Goal: Check status

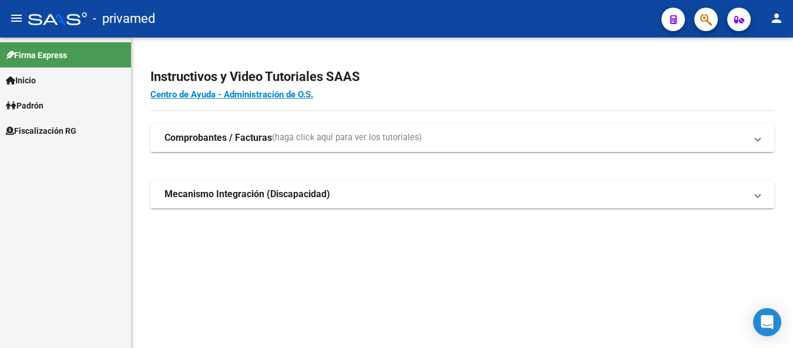
click at [710, 29] on span "button" at bounding box center [706, 20] width 12 height 24
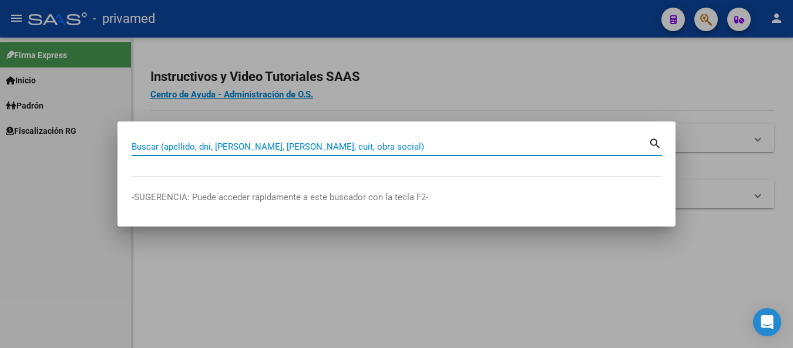
paste input "20258806469"
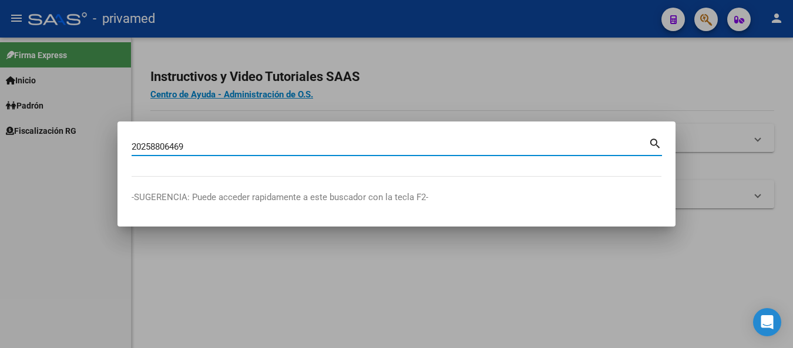
type input "20258806469"
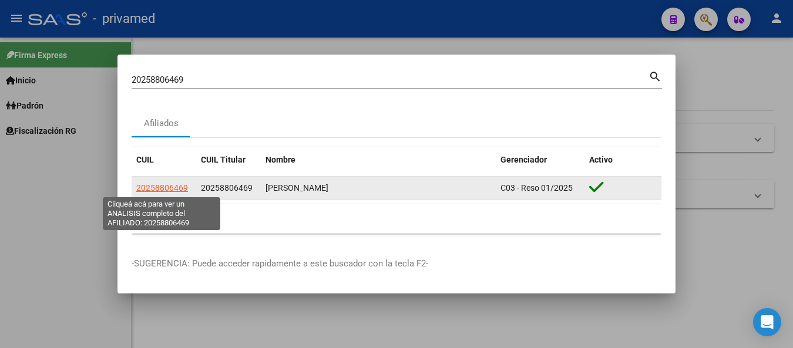
click at [181, 192] on span "20258806469" at bounding box center [162, 187] width 52 height 9
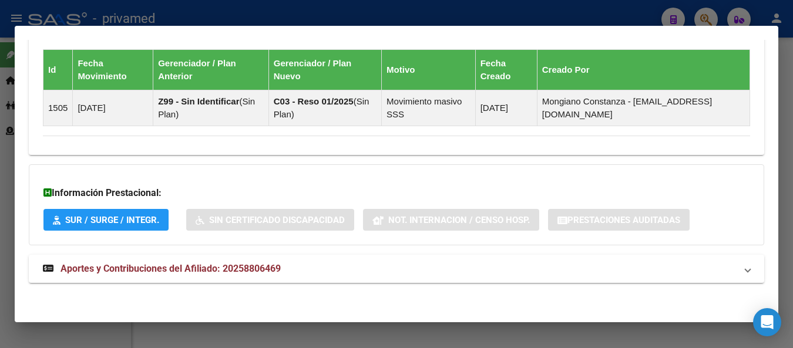
scroll to position [815, 0]
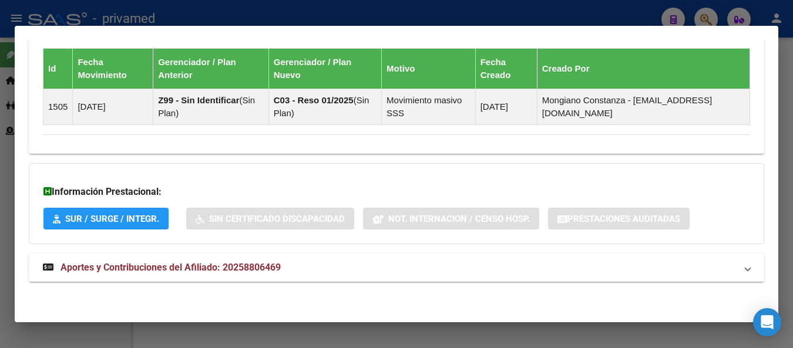
click at [254, 268] on span "Aportes y Contribuciones del Afiliado: 20258806469" at bounding box center [171, 267] width 220 height 11
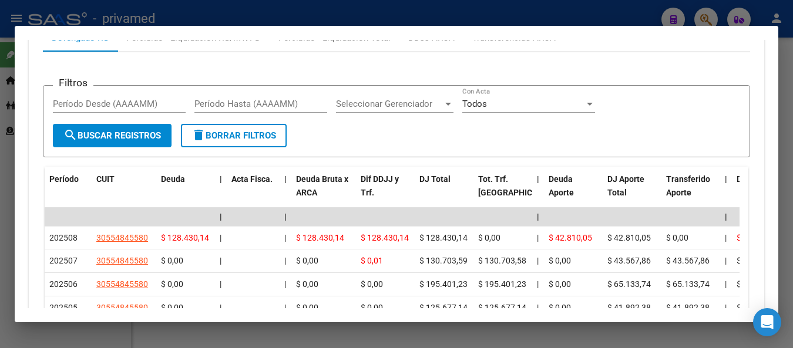
scroll to position [1119, 0]
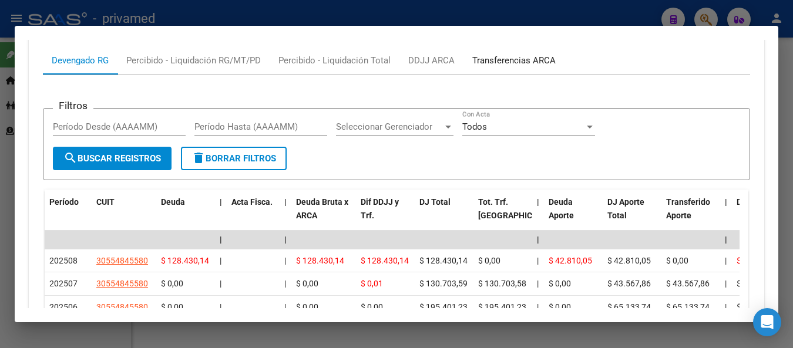
click at [509, 56] on div "Transferencias ARCA" at bounding box center [513, 60] width 83 height 13
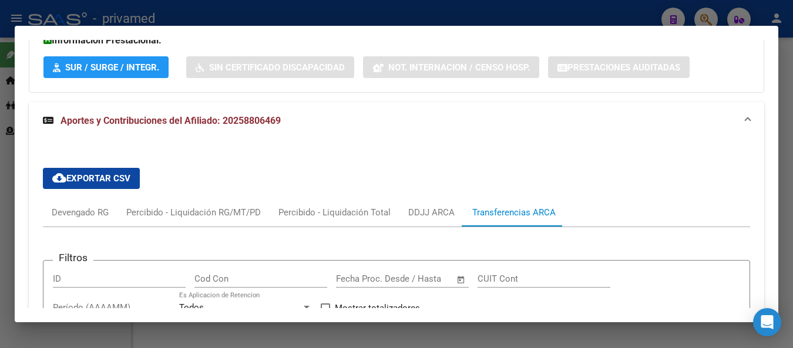
scroll to position [943, 0]
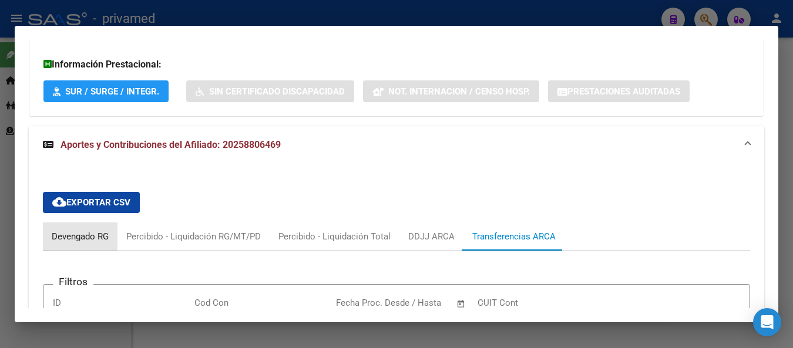
click at [65, 239] on div "Devengado RG" at bounding box center [80, 236] width 57 height 13
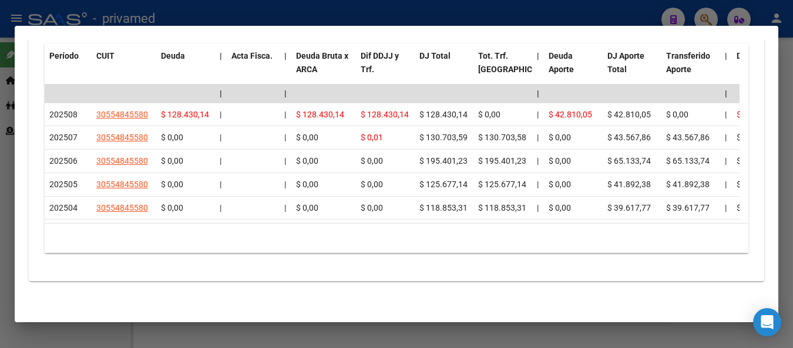
scroll to position [1276, 0]
drag, startPoint x: 466, startPoint y: 183, endPoint x: 529, endPoint y: 248, distance: 91.0
click at [529, 248] on div "Período CUIT Deuda | Acta Fisca. | Deuda Bruta x ARCA Dif DDJJ y Trf. DJ Total …" at bounding box center [397, 148] width 704 height 210
click at [529, 248] on div "10 total 1" at bounding box center [397, 238] width 704 height 29
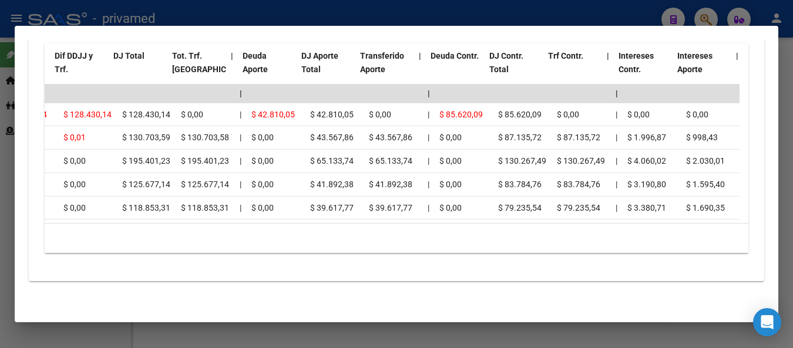
scroll to position [0, 306]
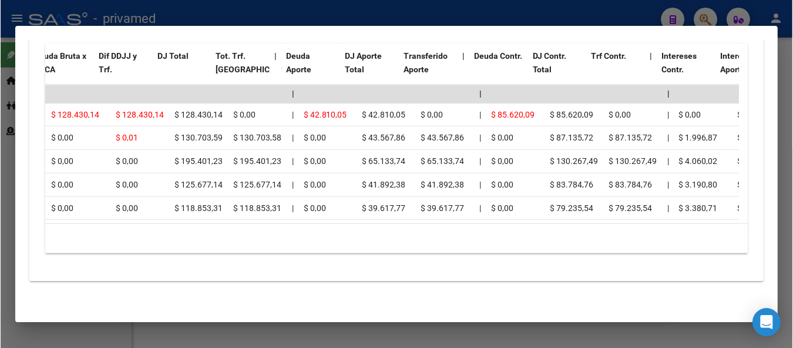
scroll to position [0, 271]
